Goal: Task Accomplishment & Management: Use online tool/utility

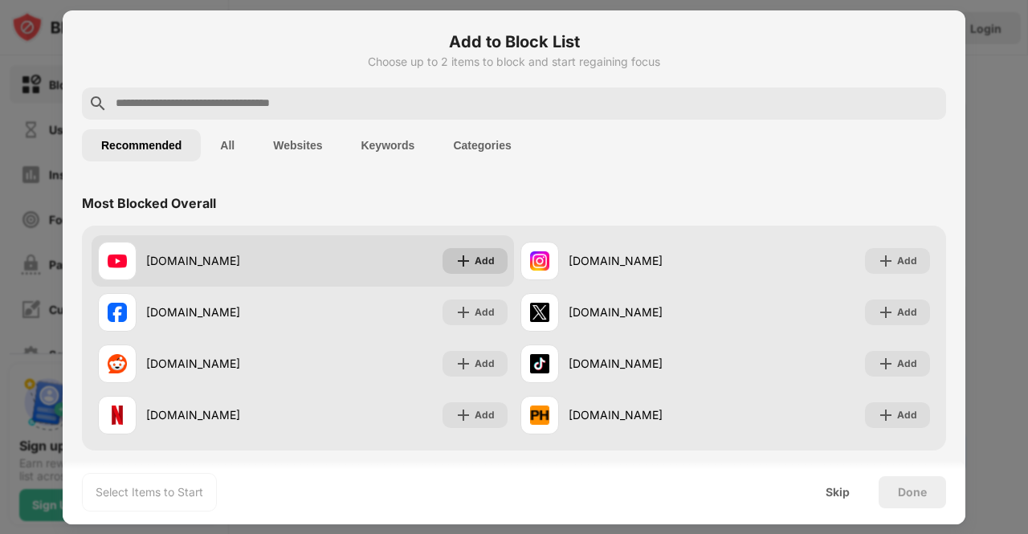
click at [480, 269] on div "Add" at bounding box center [475, 261] width 65 height 26
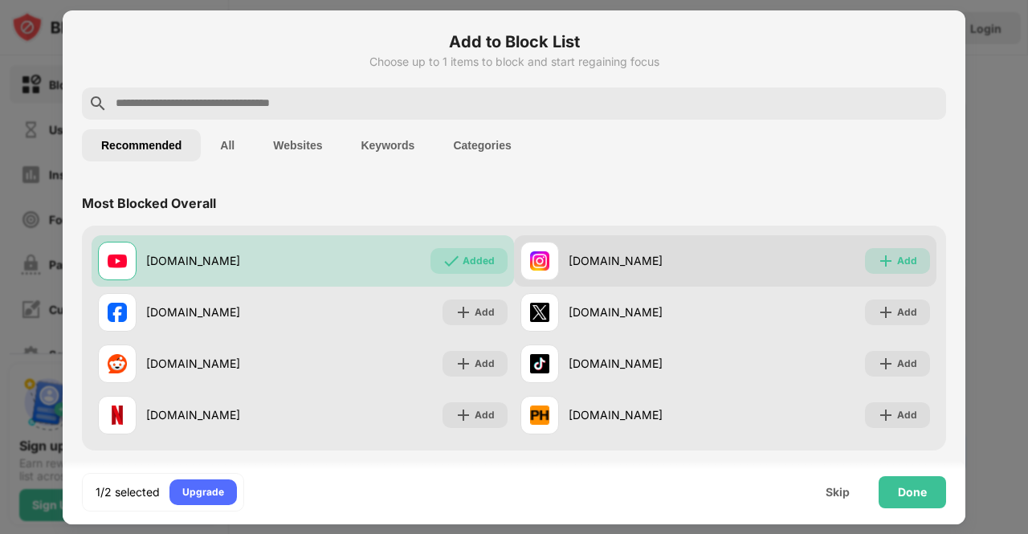
click at [904, 255] on div "Add" at bounding box center [897, 261] width 65 height 26
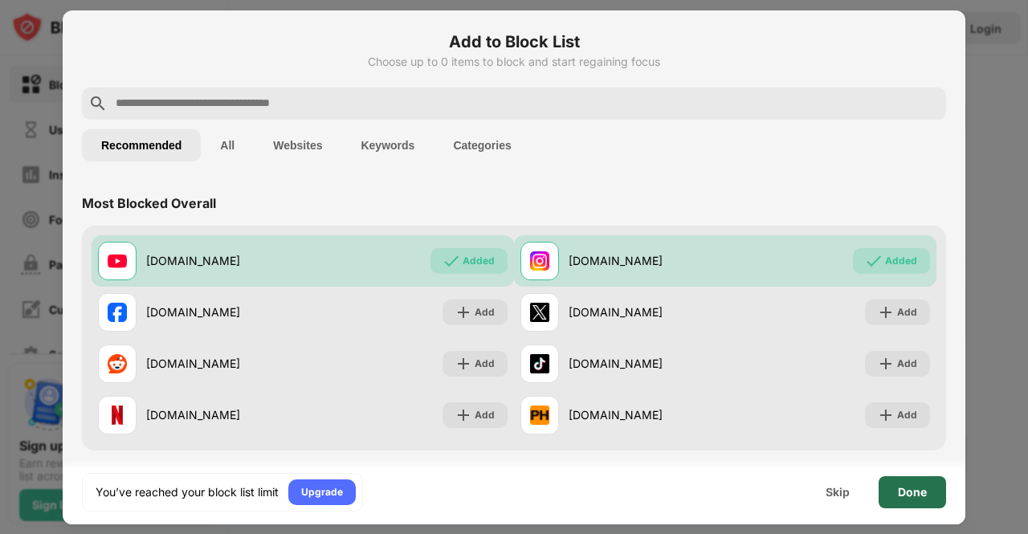
click at [913, 493] on div "Done" at bounding box center [912, 492] width 29 height 13
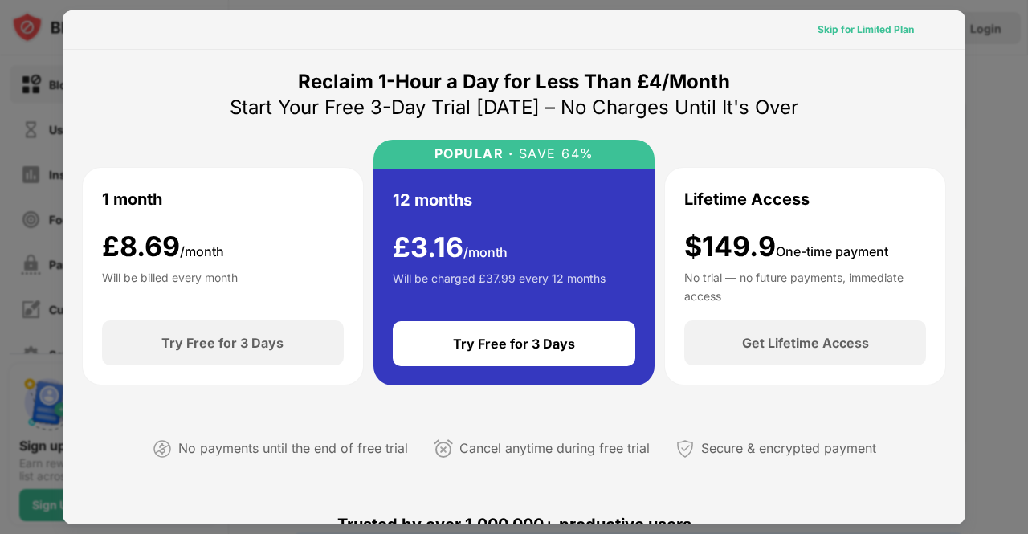
click at [863, 24] on div "Skip for Limited Plan" at bounding box center [866, 30] width 96 height 16
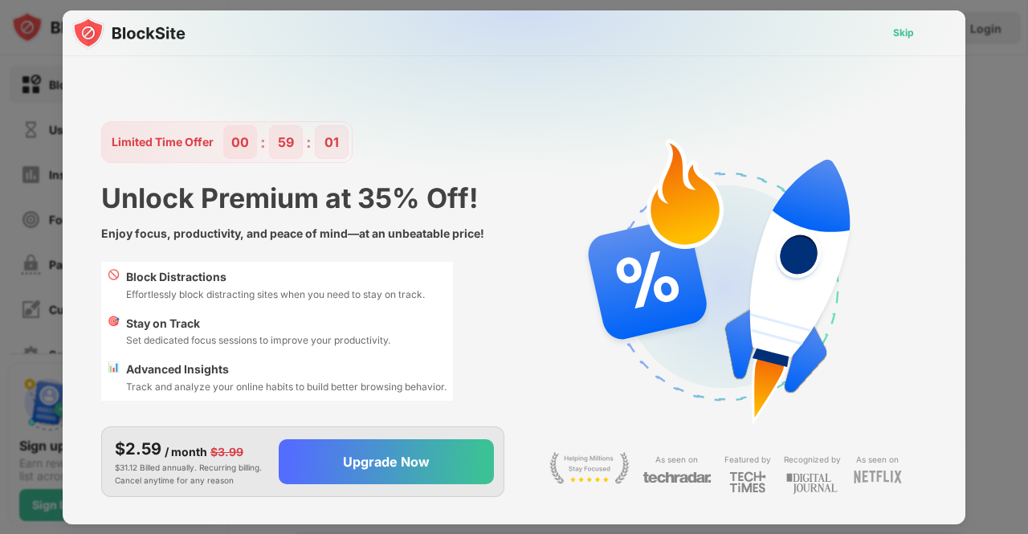
click at [904, 37] on div "Skip" at bounding box center [903, 33] width 21 height 16
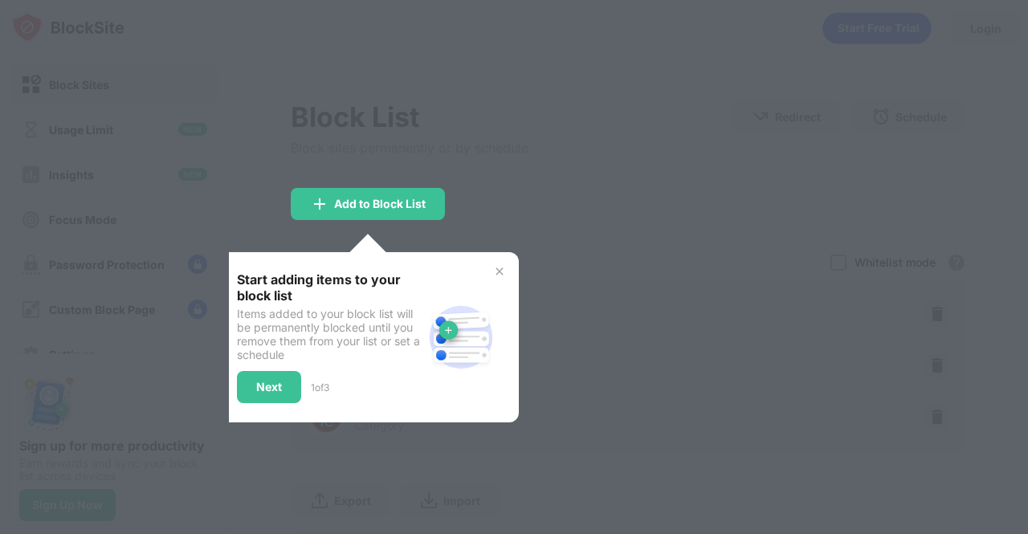
click at [510, 238] on div at bounding box center [514, 267] width 1028 height 534
click at [522, 273] on div at bounding box center [514, 267] width 1028 height 534
click at [496, 270] on img at bounding box center [499, 271] width 13 height 13
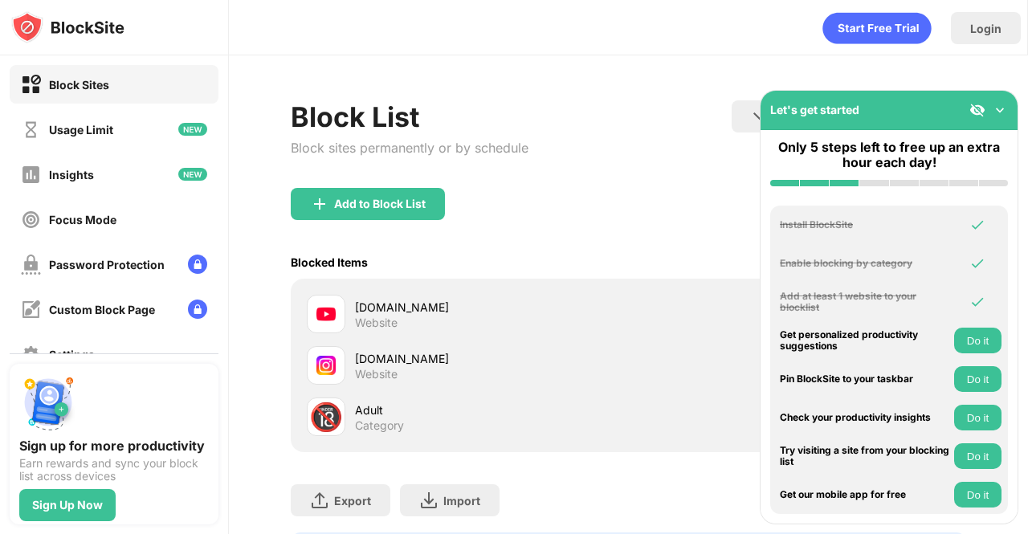
click at [1002, 108] on img at bounding box center [1000, 110] width 16 height 16
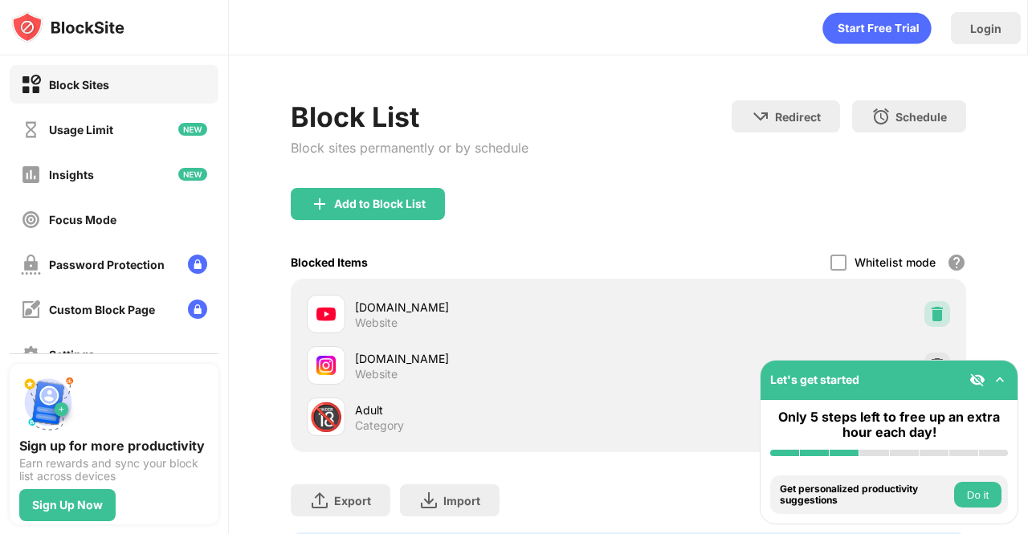
click at [929, 319] on img at bounding box center [937, 314] width 16 height 16
